Goal: Check status: Check status

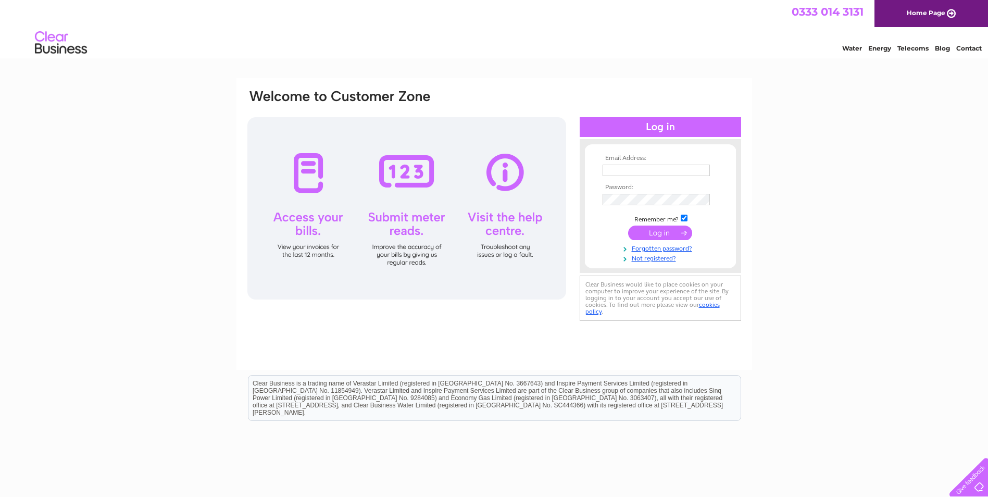
click at [689, 171] on input "text" at bounding box center [655, 170] width 107 height 11
click at [671, 172] on input "text" at bounding box center [655, 170] width 107 height 11
paste input "[EMAIL_ADDRESS][DOMAIN_NAME]"
type input "[EMAIL_ADDRESS][DOMAIN_NAME]"
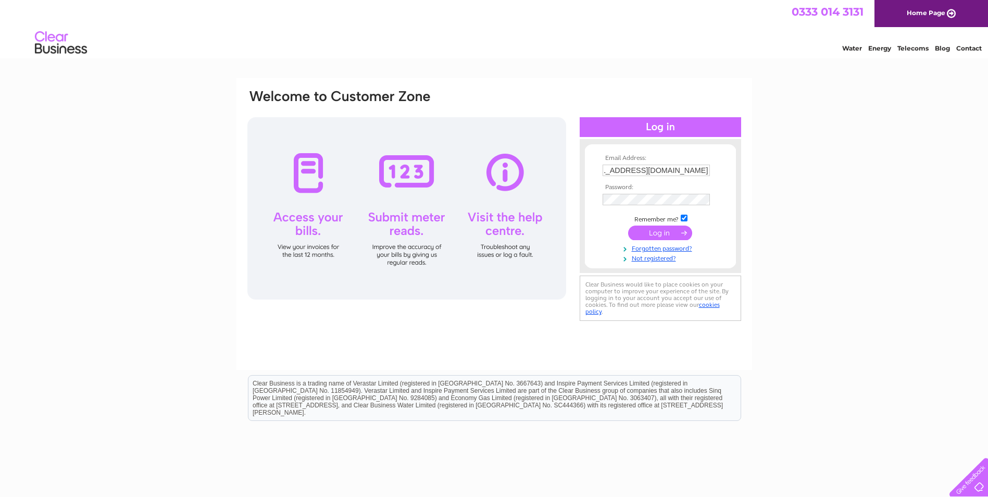
scroll to position [0, 0]
click at [853, 192] on div "Email Address: [EMAIL_ADDRESS][DOMAIN_NAME] Password:" at bounding box center [494, 313] width 988 height 470
click at [682, 219] on input "checkbox" at bounding box center [683, 217] width 7 height 7
checkbox input "false"
click at [659, 236] on input "submit" at bounding box center [660, 233] width 64 height 15
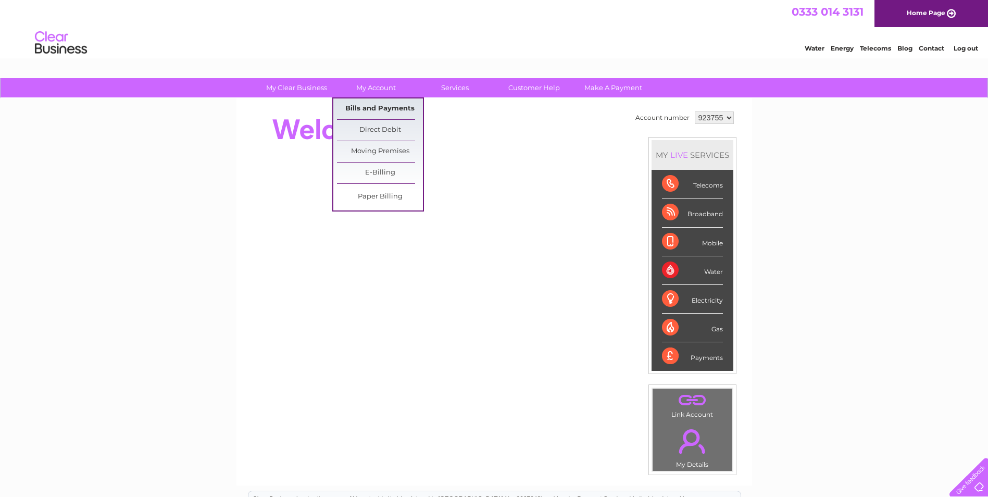
click at [388, 104] on link "Bills and Payments" at bounding box center [380, 108] width 86 height 21
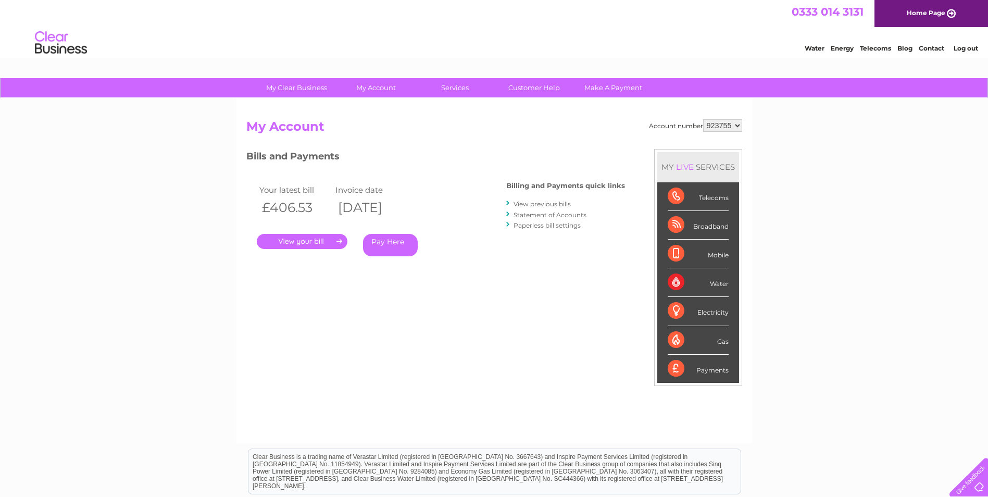
click at [575, 212] on link "Statement of Accounts" at bounding box center [549, 215] width 73 height 8
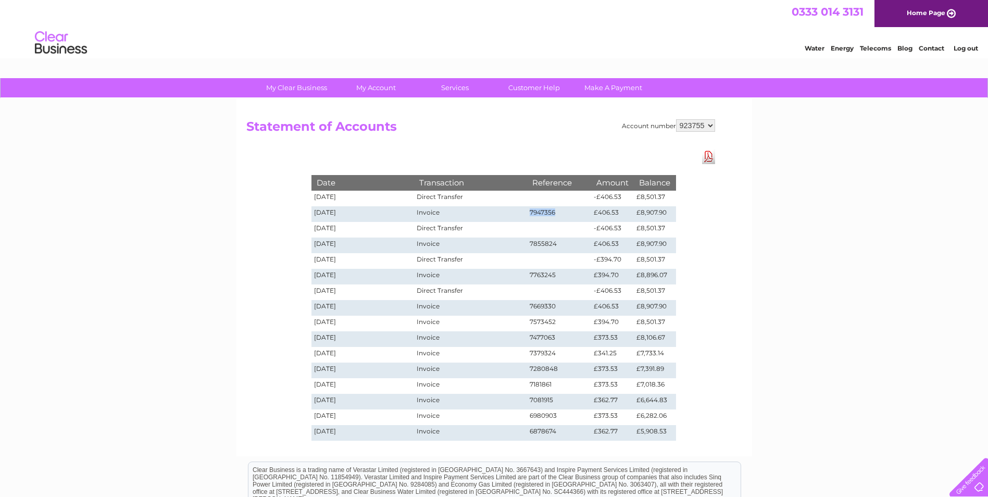
drag, startPoint x: 529, startPoint y: 213, endPoint x: 560, endPoint y: 213, distance: 30.7
click at [560, 213] on td "7947356" at bounding box center [559, 214] width 65 height 16
copy td "7947356"
